Goal: Check status: Check status

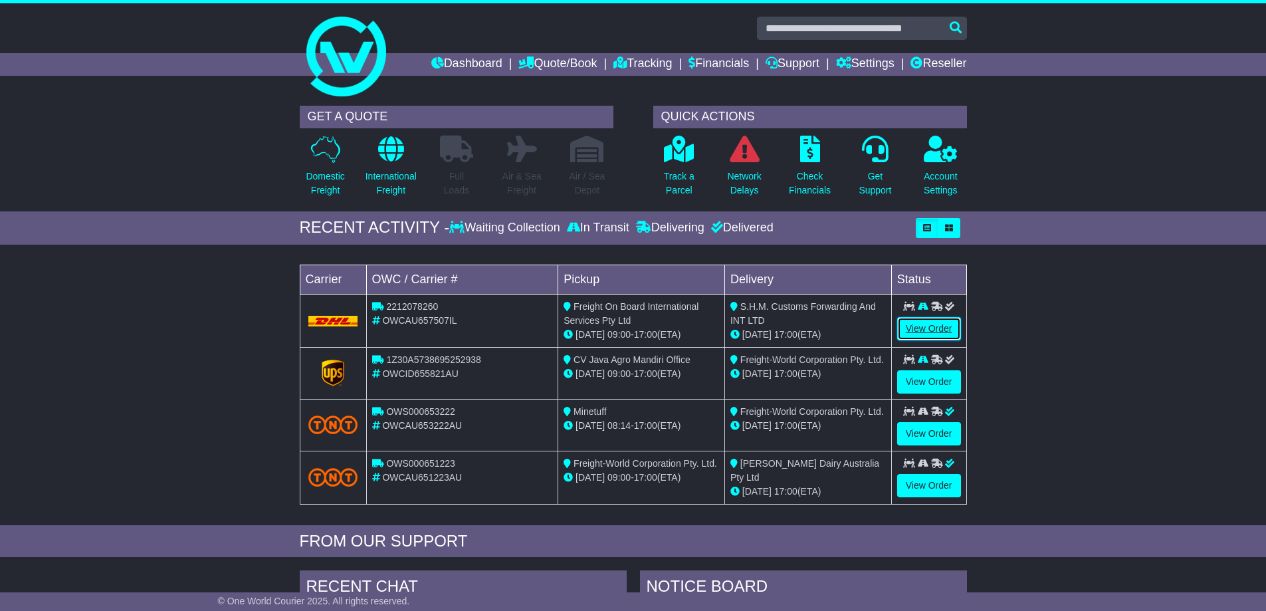
click at [926, 337] on link "View Order" at bounding box center [929, 328] width 64 height 23
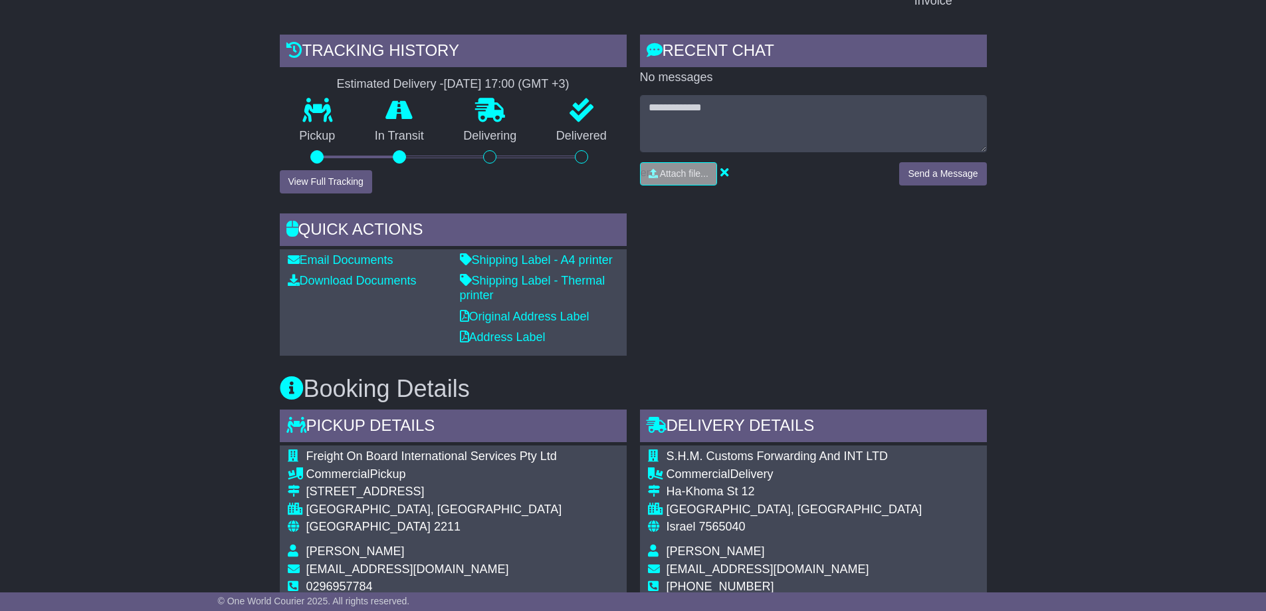
scroll to position [510, 0]
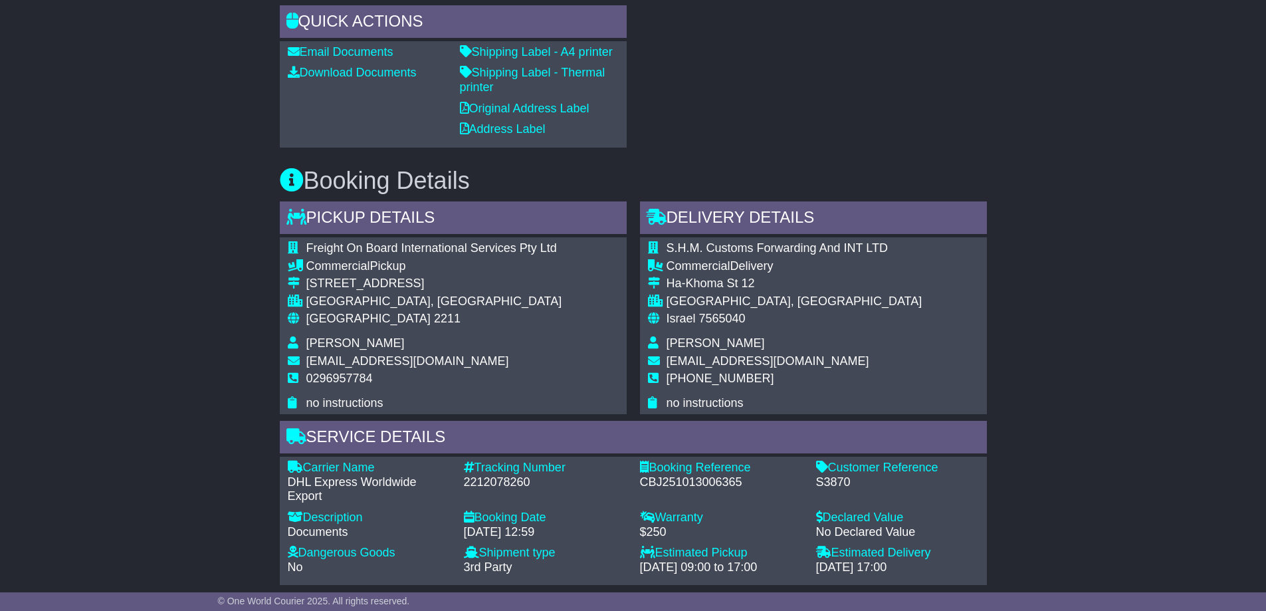
click at [502, 485] on div "2212078260" at bounding box center [545, 482] width 163 height 15
copy div "2212078260"
click at [504, 477] on div "2212078260" at bounding box center [545, 482] width 163 height 15
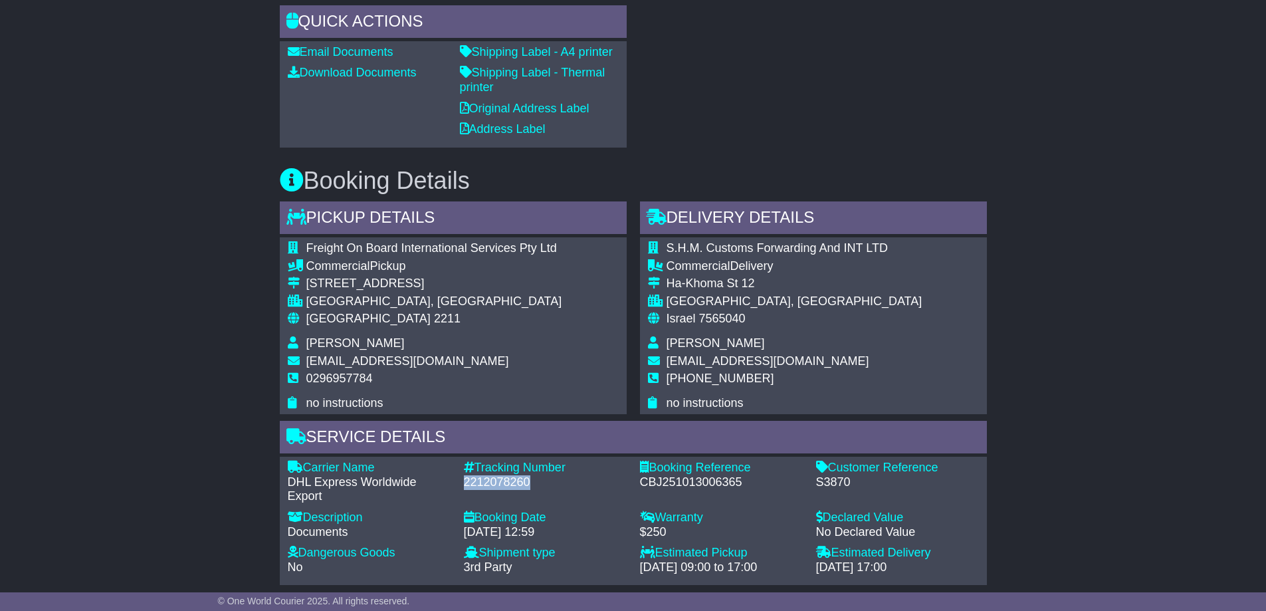
copy div "2212078260"
